Goal: Information Seeking & Learning: Learn about a topic

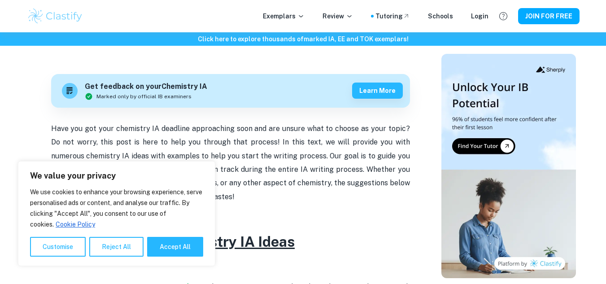
scroll to position [244, 0]
click at [167, 245] on button "Accept All" at bounding box center [175, 247] width 56 height 20
checkbox input "true"
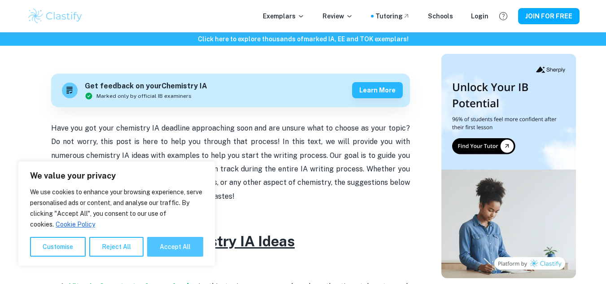
checkbox input "true"
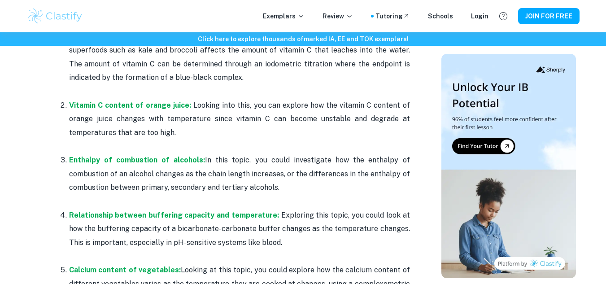
click at [249, 189] on p "Enthalpy of combustion of alcohols: In this topic, you could investigate how th…" at bounding box center [239, 173] width 341 height 41
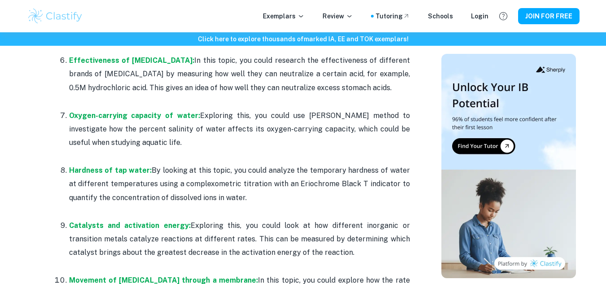
scroll to position [759, 0]
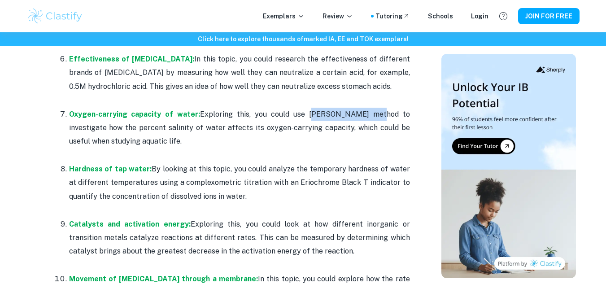
drag, startPoint x: 289, startPoint y: 114, endPoint x: 346, endPoint y: 114, distance: 57.0
click at [346, 114] on p "Oxygen-carrying capacity of water: Exploring this, you could use [PERSON_NAME] …" at bounding box center [239, 128] width 341 height 41
copy p "[PERSON_NAME] method"
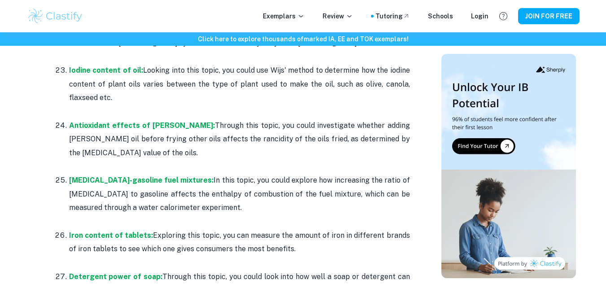
scroll to position [1790, 0]
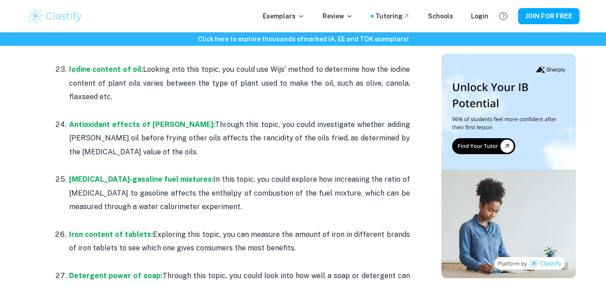
click at [240, 125] on p "Antioxidant effects of [PERSON_NAME]: Through this topic, you could investigate…" at bounding box center [239, 138] width 341 height 41
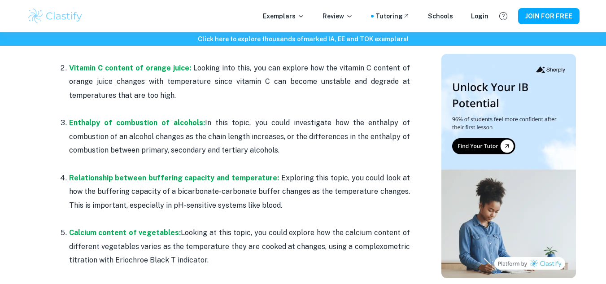
scroll to position [531, 0]
